Goal: Use online tool/utility: Utilize a website feature to perform a specific function

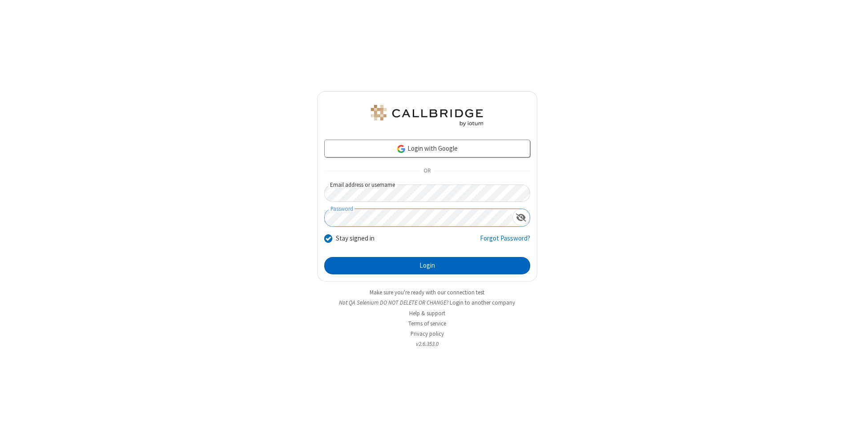
click at [427, 266] on button "Login" at bounding box center [427, 266] width 206 height 18
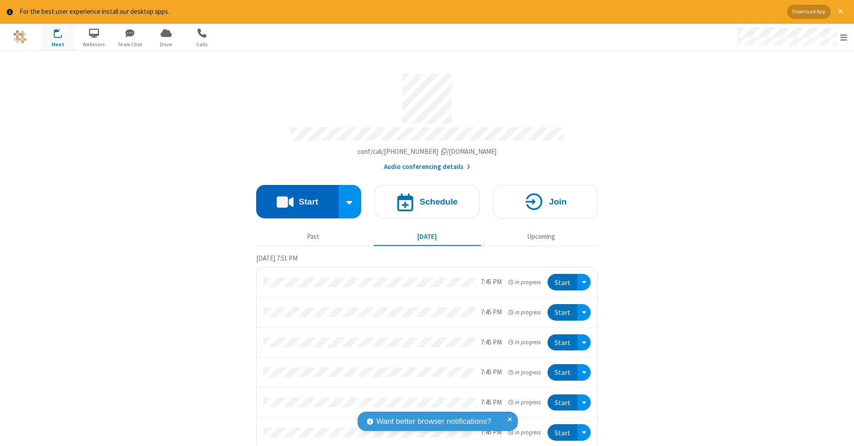
click at [294, 197] on button "Start" at bounding box center [297, 201] width 82 height 33
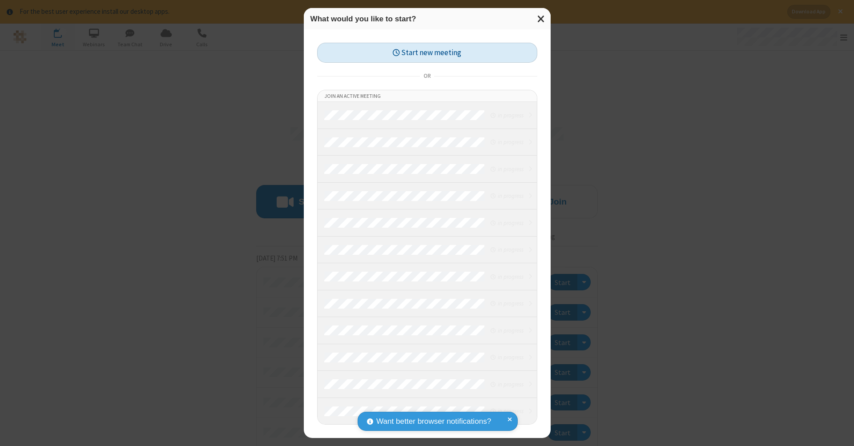
click at [427, 52] on button "Start new meeting" at bounding box center [427, 53] width 220 height 20
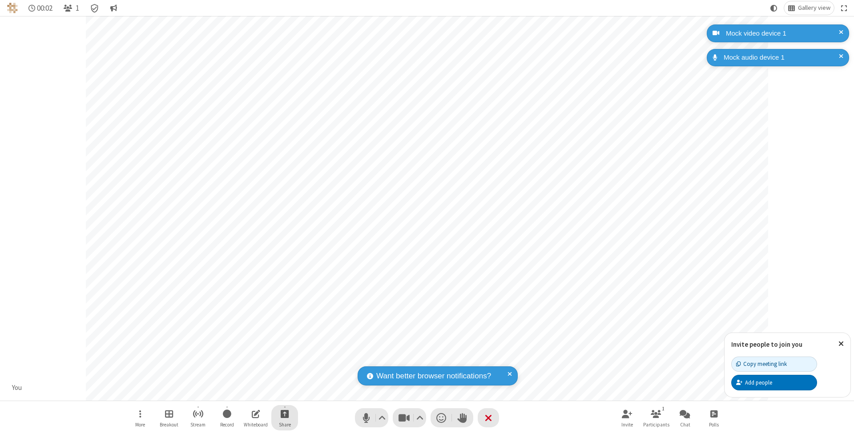
click at [284, 413] on span "Start sharing" at bounding box center [285, 413] width 8 height 11
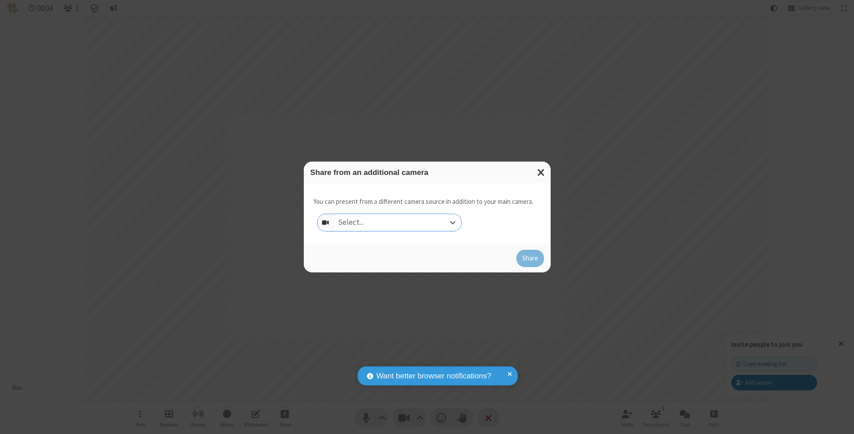
click at [397, 222] on div "Select..." at bounding box center [398, 222] width 128 height 17
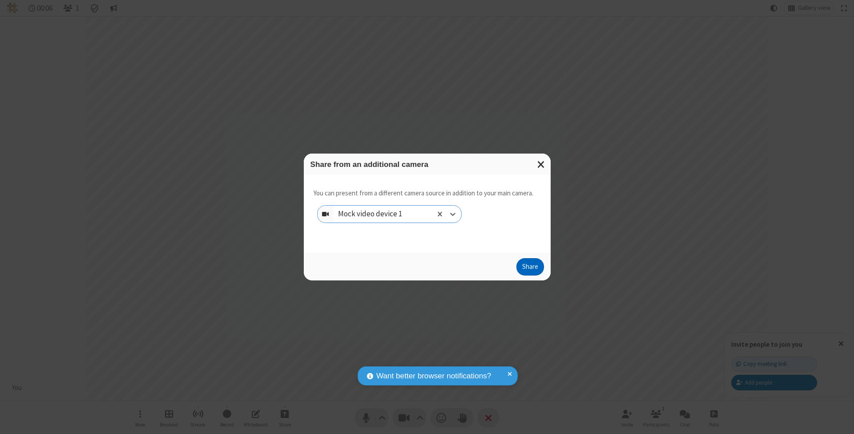
click at [530, 275] on button "Share" at bounding box center [530, 267] width 28 height 18
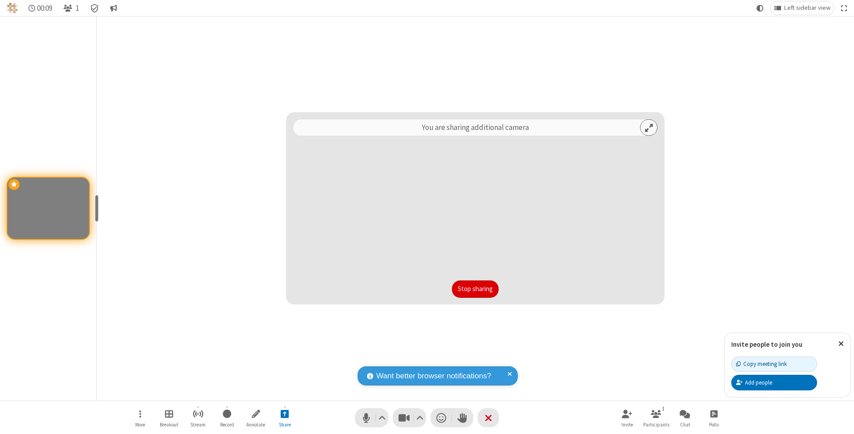
click at [475, 289] on button "Stop sharing" at bounding box center [475, 289] width 47 height 18
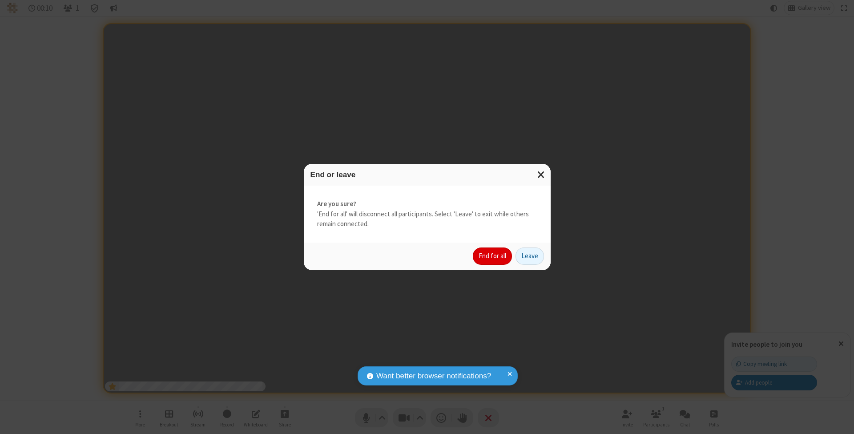
click at [493, 255] on button "End for all" at bounding box center [492, 256] width 39 height 18
